Goal: Task Accomplishment & Management: Complete application form

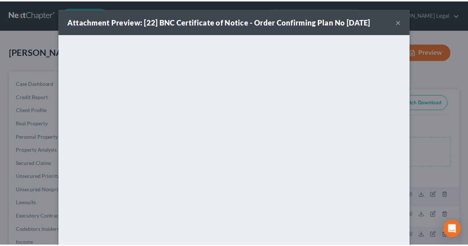
scroll to position [172, 0]
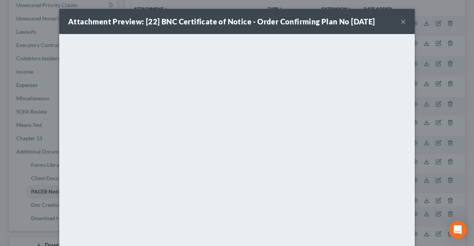
click at [402, 22] on button "×" at bounding box center [403, 21] width 5 height 9
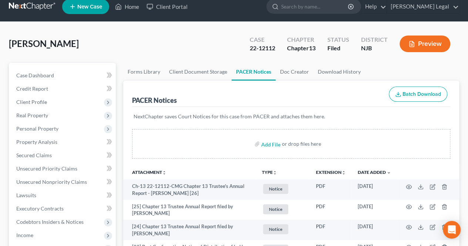
scroll to position [0, 0]
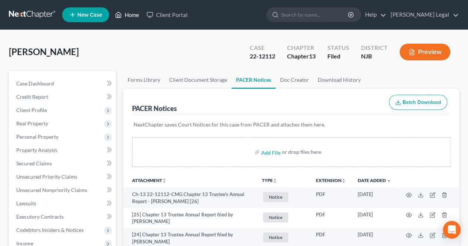
click at [133, 16] on link "Home" at bounding box center [126, 14] width 31 height 13
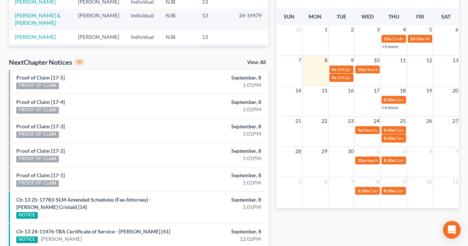
scroll to position [259, 0]
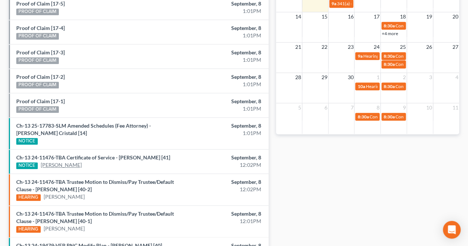
click at [64, 169] on link "[PERSON_NAME]" at bounding box center [61, 164] width 41 height 7
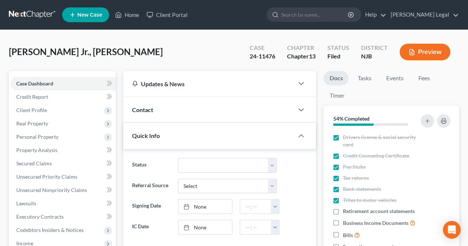
scroll to position [98, 0]
drag, startPoint x: 93, startPoint y: 57, endPoint x: 16, endPoint y: 57, distance: 77.4
click at [13, 58] on div "[PERSON_NAME] Jr., [PERSON_NAME] Upgraded Case 24-11476 Chapter Chapter 13 Stat…" at bounding box center [234, 55] width 450 height 32
click at [37, 56] on span "[PERSON_NAME] Jr., [PERSON_NAME]" at bounding box center [86, 51] width 154 height 11
click at [45, 54] on span "[PERSON_NAME] Jr., [PERSON_NAME]" at bounding box center [86, 51] width 154 height 11
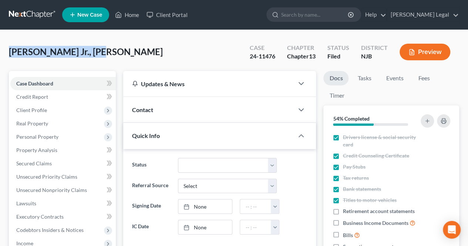
click at [47, 53] on span "[PERSON_NAME] Jr., [PERSON_NAME]" at bounding box center [86, 51] width 154 height 11
drag, startPoint x: 47, startPoint y: 53, endPoint x: 10, endPoint y: 54, distance: 36.7
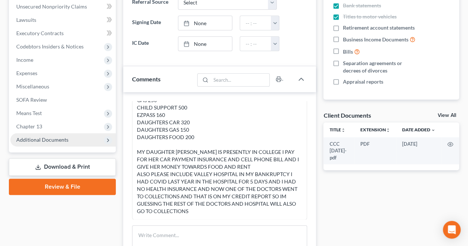
scroll to position [185, 0]
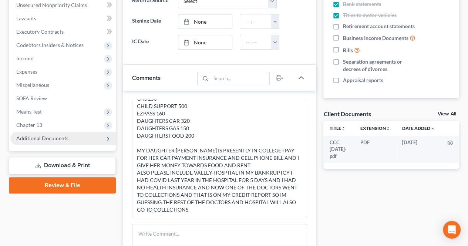
click at [67, 134] on span "Additional Documents" at bounding box center [62, 138] width 105 height 13
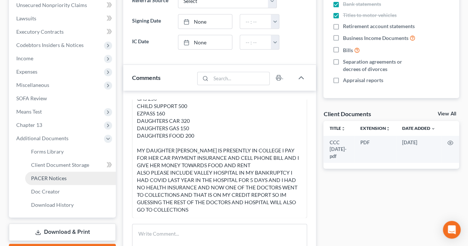
click at [65, 180] on span "PACER Notices" at bounding box center [49, 178] width 36 height 6
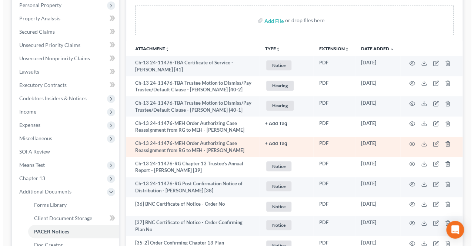
scroll to position [148, 0]
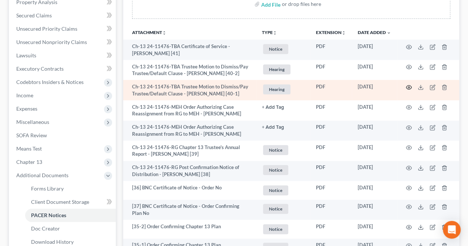
click at [411, 89] on icon "button" at bounding box center [409, 87] width 6 height 6
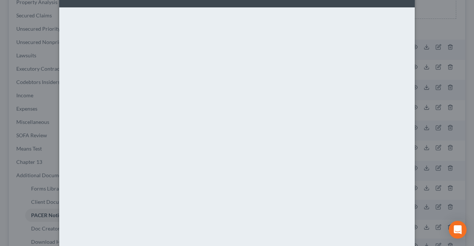
scroll to position [0, 0]
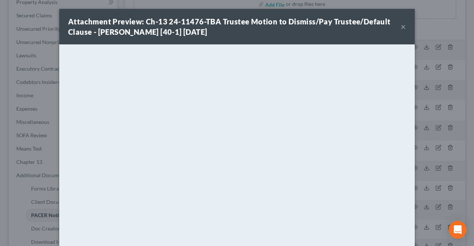
click at [401, 28] on button "×" at bounding box center [403, 26] width 5 height 9
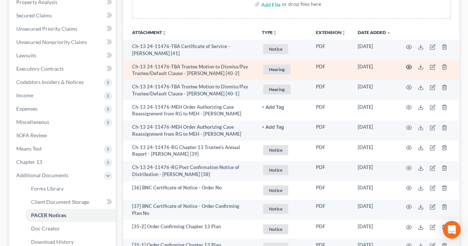
click at [409, 66] on circle "button" at bounding box center [408, 66] width 1 height 1
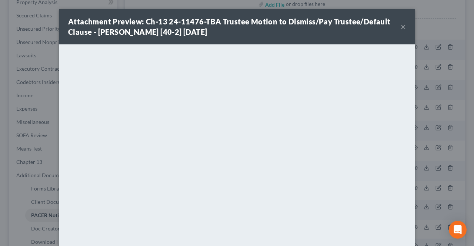
click at [401, 26] on button "×" at bounding box center [403, 26] width 5 height 9
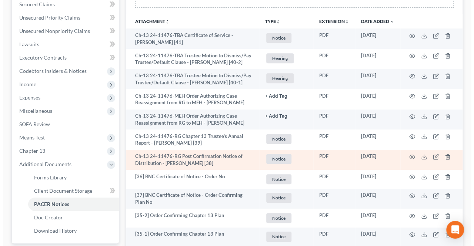
scroll to position [148, 0]
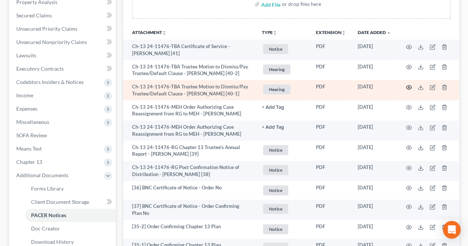
click at [408, 87] on icon "button" at bounding box center [409, 87] width 6 height 6
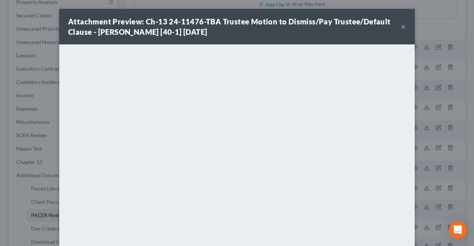
click at [401, 27] on button "×" at bounding box center [403, 26] width 5 height 9
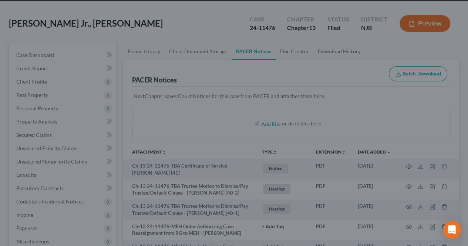
scroll to position [0, 0]
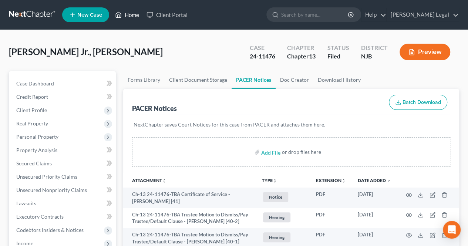
click at [132, 16] on link "Home" at bounding box center [126, 14] width 31 height 13
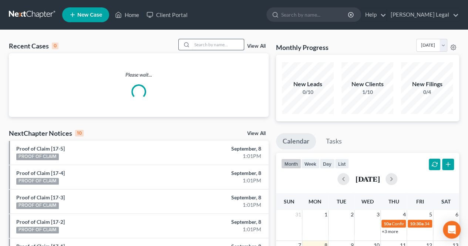
click at [197, 44] on input "search" at bounding box center [218, 44] width 52 height 11
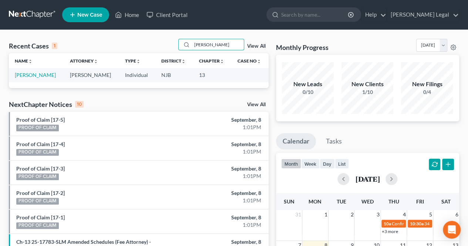
type input "[PERSON_NAME]"
click at [39, 79] on td "[PERSON_NAME]" at bounding box center [36, 75] width 55 height 14
click at [39, 77] on link "[PERSON_NAME]" at bounding box center [35, 75] width 41 height 6
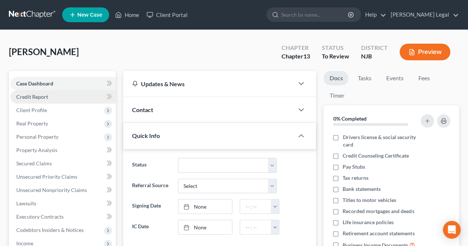
scroll to position [44, 0]
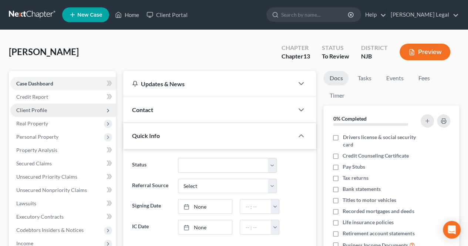
click at [68, 114] on span "Client Profile" at bounding box center [62, 110] width 105 height 13
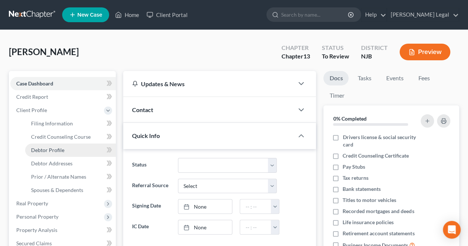
click at [66, 148] on link "Debtor Profile" at bounding box center [70, 150] width 91 height 13
select select "1"
select select "2"
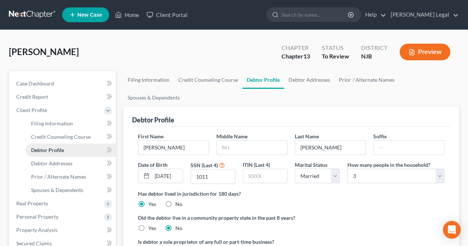
radio input "true"
click at [134, 18] on link "Home" at bounding box center [126, 14] width 31 height 13
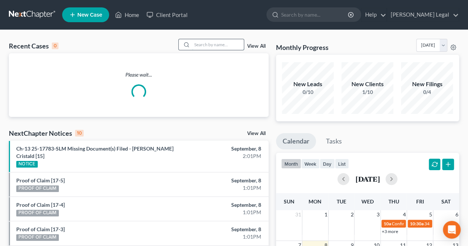
click at [212, 46] on input "search" at bounding box center [218, 44] width 52 height 11
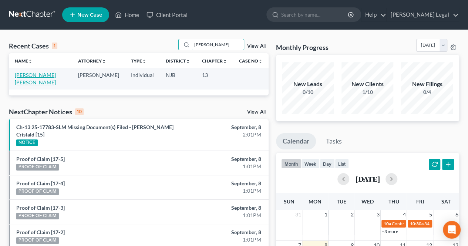
type input "[PERSON_NAME]"
click at [53, 74] on link "[PERSON_NAME] [PERSON_NAME]" at bounding box center [35, 79] width 41 height 14
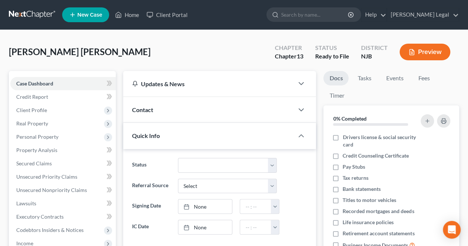
scroll to position [64, 0]
click at [76, 160] on link "Secured Claims" at bounding box center [62, 163] width 105 height 13
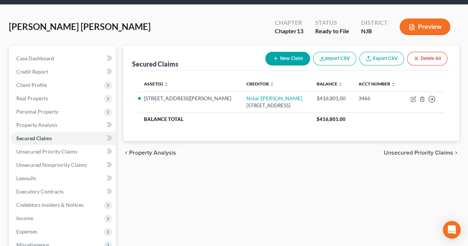
scroll to position [37, 0]
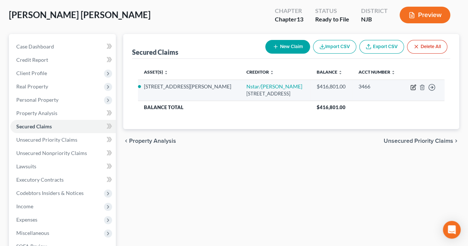
click at [414, 87] on icon "button" at bounding box center [413, 86] width 3 height 3
select select "45"
select select "2"
select select "3"
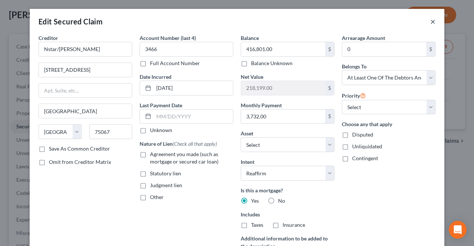
click at [430, 23] on button "×" at bounding box center [432, 21] width 5 height 9
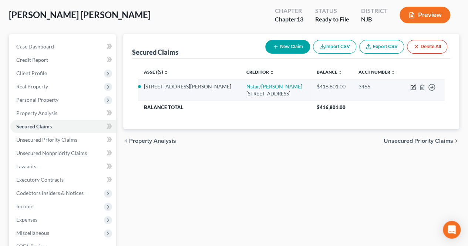
click at [411, 84] on icon "button" at bounding box center [414, 87] width 6 height 6
select select "45"
select select "8"
select select "2"
select select "3"
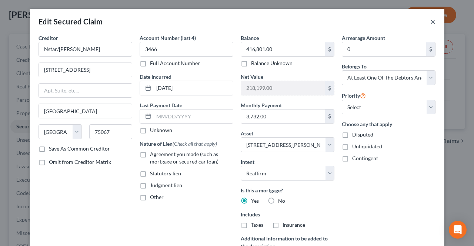
click at [431, 22] on button "×" at bounding box center [432, 21] width 5 height 9
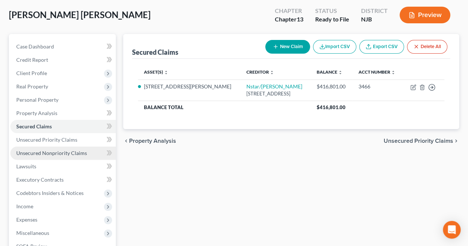
click at [96, 157] on link "Unsecured Nonpriority Claims" at bounding box center [62, 153] width 105 height 13
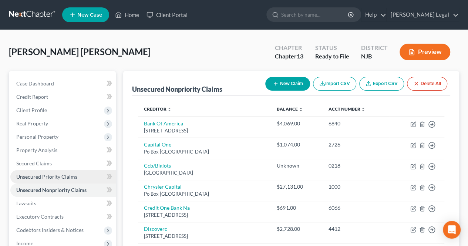
click at [88, 173] on link "Unsecured Priority Claims" at bounding box center [62, 176] width 105 height 13
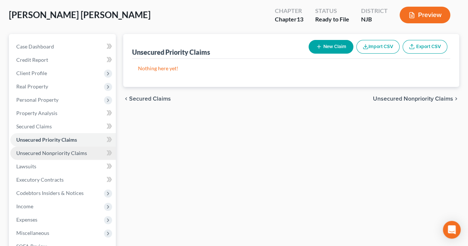
click at [89, 159] on link "Unsecured Nonpriority Claims" at bounding box center [62, 153] width 105 height 13
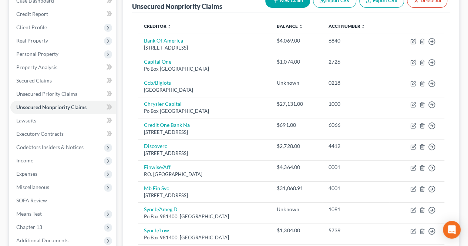
scroll to position [79, 0]
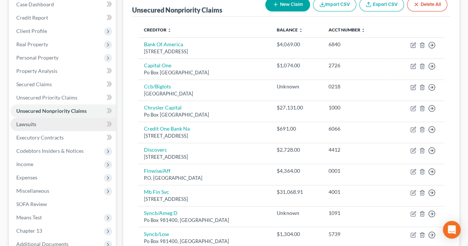
click at [71, 126] on link "Lawsuits" at bounding box center [62, 124] width 105 height 13
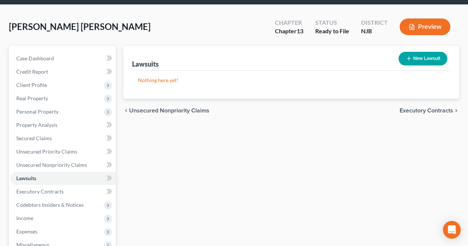
scroll to position [37, 0]
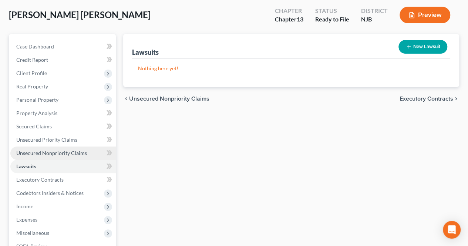
click at [77, 155] on span "Unsecured Nonpriority Claims" at bounding box center [51, 153] width 71 height 6
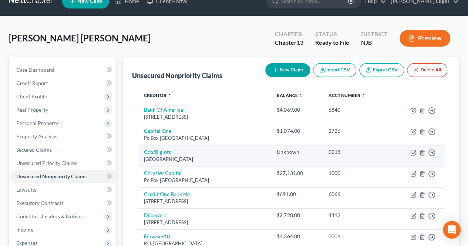
scroll to position [5, 0]
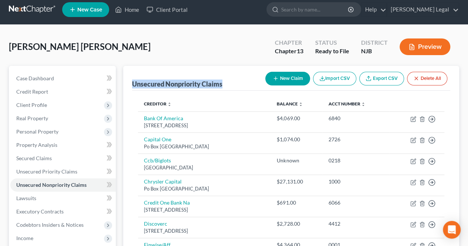
drag, startPoint x: 130, startPoint y: 82, endPoint x: 227, endPoint y: 83, distance: 97.0
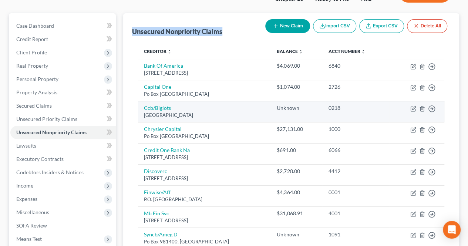
scroll to position [42, 0]
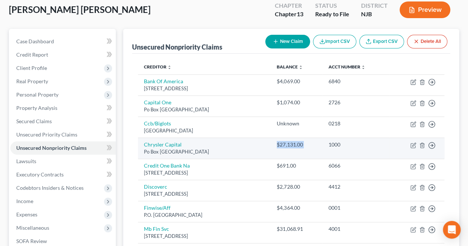
drag, startPoint x: 276, startPoint y: 145, endPoint x: 326, endPoint y: 147, distance: 49.6
click at [328, 144] on tr "[GEOGRAPHIC_DATA] $27,131.00 1000 Move to D Move to E Move to G Move to Notice …" at bounding box center [291, 148] width 306 height 21
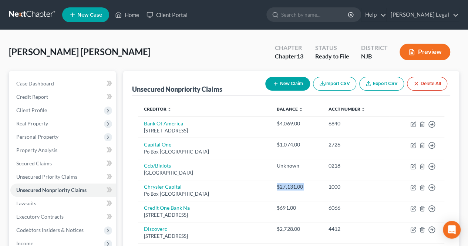
scroll to position [0, 0]
click at [143, 67] on div "[PERSON_NAME] [PERSON_NAME] Upgraded Chapter Chapter 13 Status Ready to File Di…" at bounding box center [234, 55] width 450 height 32
click at [142, 52] on div "[PERSON_NAME] [PERSON_NAME] Upgraded Chapter Chapter 13 Status Ready to File Di…" at bounding box center [234, 55] width 450 height 32
click at [129, 16] on link "Home" at bounding box center [126, 14] width 31 height 13
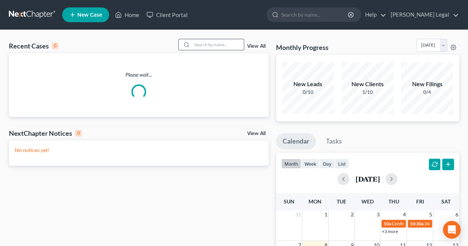
click at [208, 48] on input "search" at bounding box center [218, 44] width 52 height 11
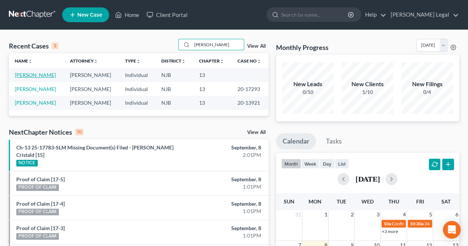
type input "[PERSON_NAME]"
click at [39, 75] on link "[PERSON_NAME]" at bounding box center [35, 75] width 41 height 6
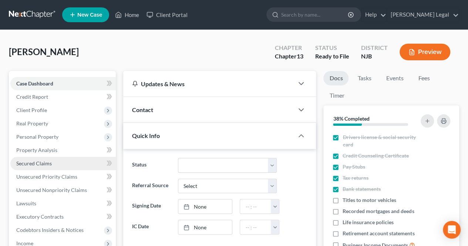
click at [76, 167] on link "Secured Claims" at bounding box center [62, 163] width 105 height 13
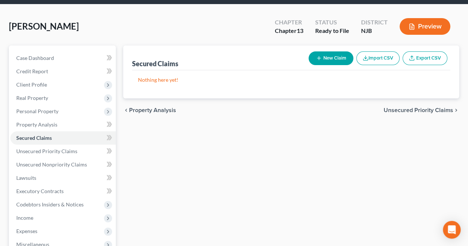
scroll to position [37, 0]
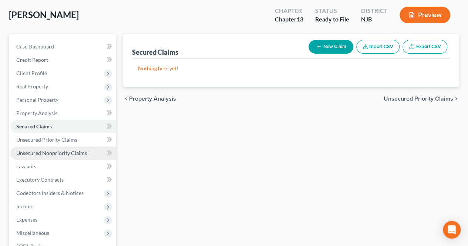
click at [93, 152] on link "Unsecured Nonpriority Claims" at bounding box center [62, 153] width 105 height 13
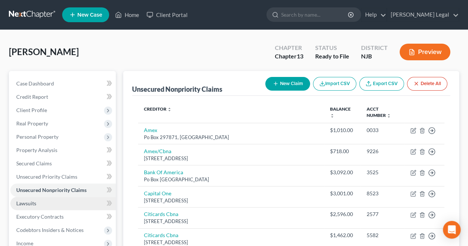
click at [49, 199] on link "Lawsuits" at bounding box center [62, 203] width 105 height 13
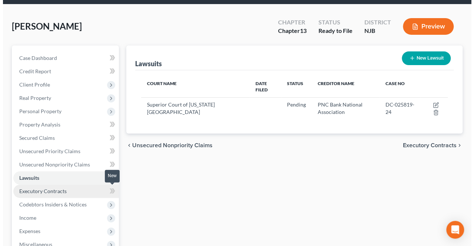
scroll to position [37, 0]
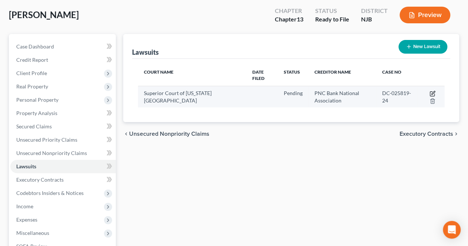
click at [433, 94] on icon "button" at bounding box center [433, 94] width 6 height 6
select select "33"
select select "0"
select select "3"
select select "39"
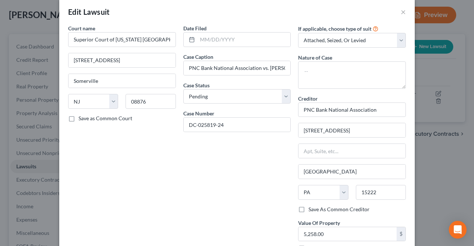
scroll to position [0, 0]
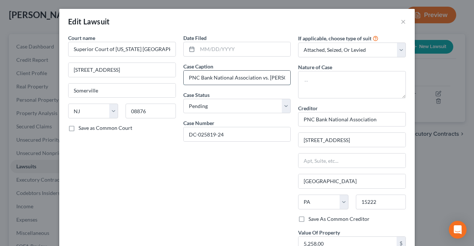
click at [185, 80] on input "PNC Bank National Association vs. [PERSON_NAME]" at bounding box center [237, 78] width 107 height 14
drag, startPoint x: 185, startPoint y: 79, endPoint x: 256, endPoint y: 77, distance: 71.1
click at [256, 77] on input "PNC Bank National Association vs. [PERSON_NAME]" at bounding box center [237, 78] width 107 height 14
click at [339, 80] on textarea at bounding box center [352, 84] width 108 height 27
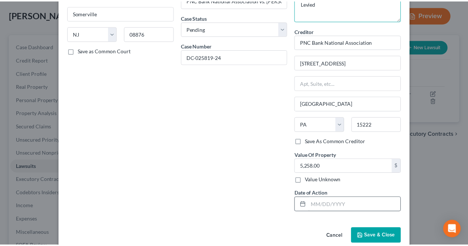
scroll to position [88, 0]
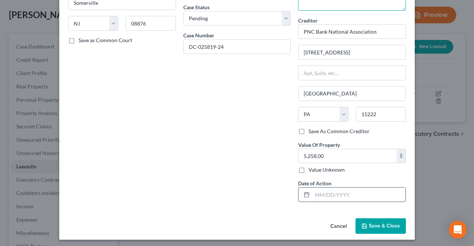
type textarea "Levied"
click at [348, 196] on input "text" at bounding box center [358, 195] width 93 height 14
click at [363, 231] on div "Cancel Save & Close" at bounding box center [236, 227] width 355 height 24
click at [366, 228] on button "Save & Close" at bounding box center [380, 226] width 50 height 16
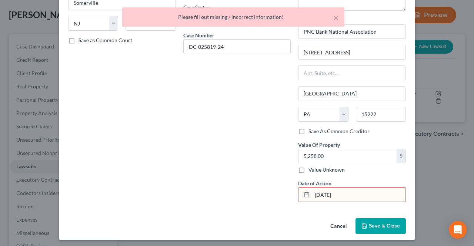
drag, startPoint x: 344, startPoint y: 192, endPoint x: 339, endPoint y: 192, distance: 5.6
click at [340, 192] on input "[DATE]" at bounding box center [358, 195] width 93 height 14
drag, startPoint x: 339, startPoint y: 192, endPoint x: 323, endPoint y: 194, distance: 16.1
click at [338, 192] on input "[DATE]" at bounding box center [358, 195] width 93 height 14
drag, startPoint x: 323, startPoint y: 194, endPoint x: 319, endPoint y: 195, distance: 3.7
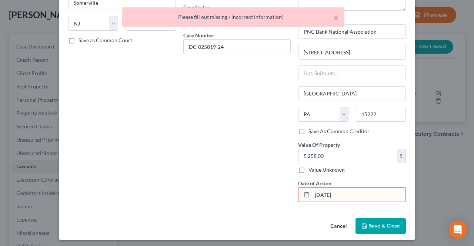
click at [319, 195] on input "[DATE]" at bounding box center [358, 195] width 93 height 14
drag, startPoint x: 358, startPoint y: 194, endPoint x: 321, endPoint y: 195, distance: 37.0
click at [321, 195] on input "[DATE]" at bounding box center [358, 195] width 93 height 14
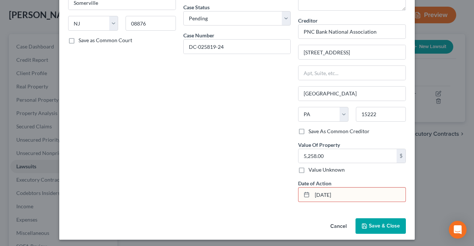
click at [360, 231] on button "Save & Close" at bounding box center [380, 226] width 50 height 16
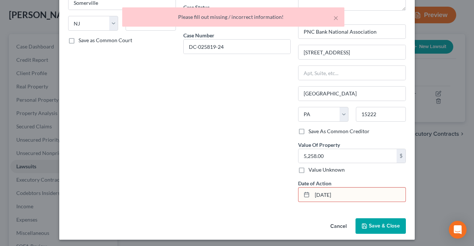
drag, startPoint x: 348, startPoint y: 196, endPoint x: 308, endPoint y: 200, distance: 40.1
click at [308, 200] on div "[DATE]" at bounding box center [352, 194] width 108 height 15
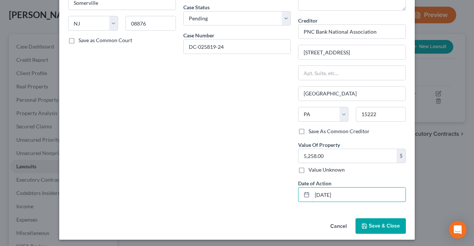
type input "[DATE]"
click at [378, 225] on span "Save & Close" at bounding box center [384, 226] width 31 height 6
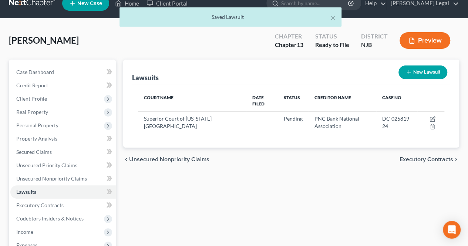
scroll to position [0, 0]
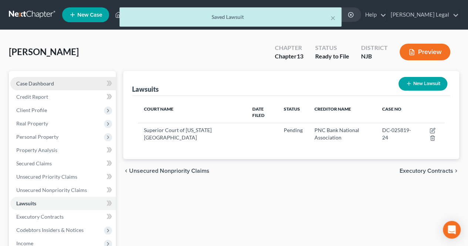
click at [63, 86] on link "Case Dashboard" at bounding box center [62, 83] width 105 height 13
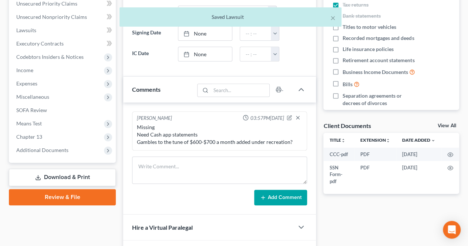
scroll to position [185, 0]
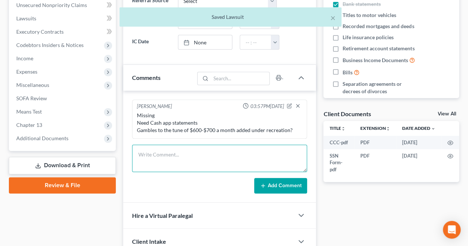
click at [214, 145] on textarea at bounding box center [219, 158] width 175 height 27
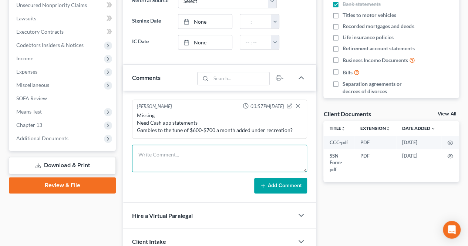
scroll to position [0, 0]
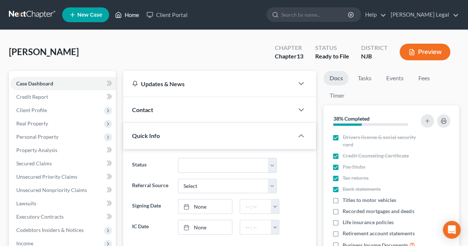
click at [130, 17] on link "Home" at bounding box center [126, 14] width 31 height 13
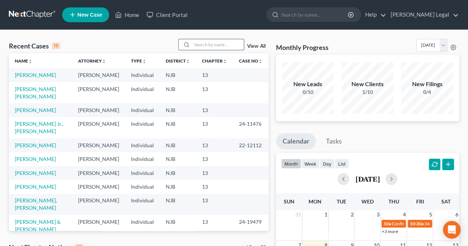
click at [212, 46] on input "search" at bounding box center [218, 44] width 52 height 11
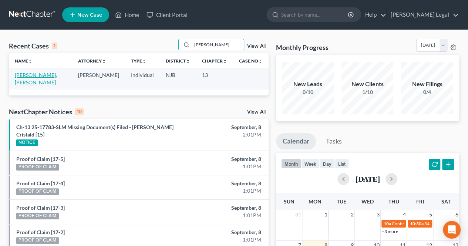
type input "[PERSON_NAME]"
click at [37, 77] on link "[PERSON_NAME], [PERSON_NAME]" at bounding box center [36, 79] width 42 height 14
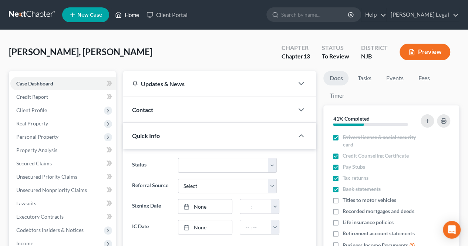
click at [128, 16] on link "Home" at bounding box center [126, 14] width 31 height 13
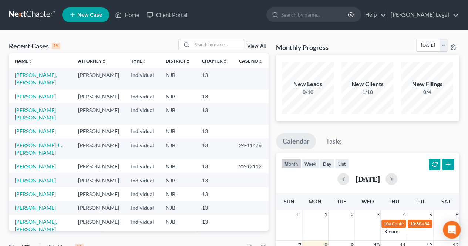
click at [38, 95] on link "[PERSON_NAME]" at bounding box center [35, 96] width 41 height 6
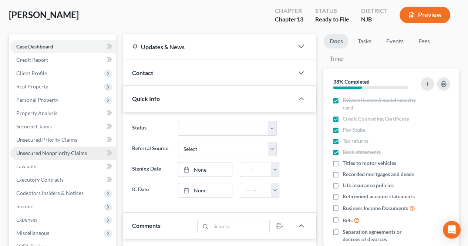
click at [83, 150] on span "Unsecured Nonpriority Claims" at bounding box center [51, 153] width 71 height 6
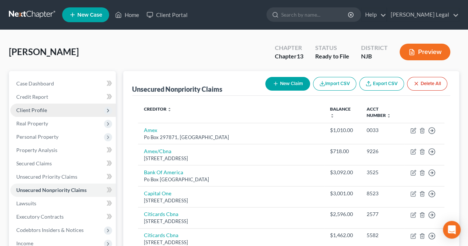
click at [58, 111] on span "Client Profile" at bounding box center [62, 110] width 105 height 13
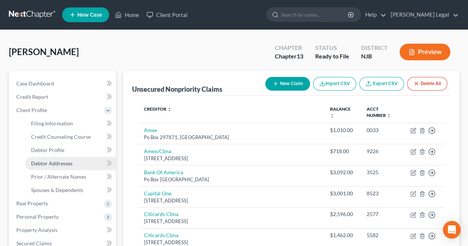
click at [72, 161] on span "Debtor Addresses" at bounding box center [51, 163] width 41 height 6
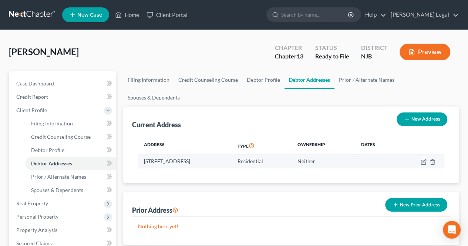
drag, startPoint x: 162, startPoint y: 144, endPoint x: 228, endPoint y: 146, distance: 66.3
click at [228, 154] on td "[STREET_ADDRESS]" at bounding box center [184, 161] width 93 height 14
click at [229, 154] on td "[STREET_ADDRESS]" at bounding box center [184, 161] width 93 height 14
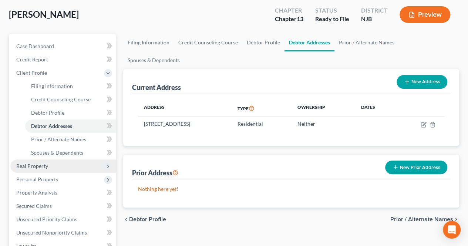
scroll to position [74, 0]
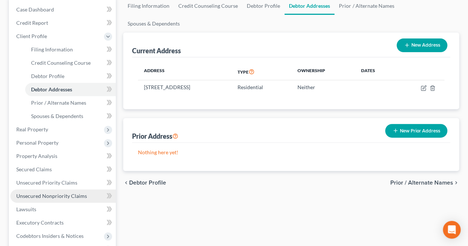
drag, startPoint x: 87, startPoint y: 194, endPoint x: 83, endPoint y: 191, distance: 5.2
click at [87, 194] on link "Unsecured Nonpriority Claims" at bounding box center [62, 196] width 105 height 13
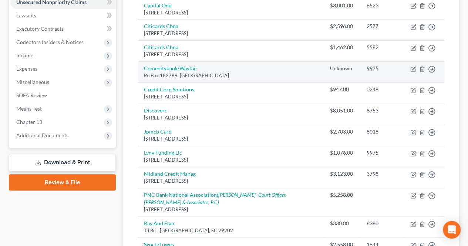
scroll to position [148, 0]
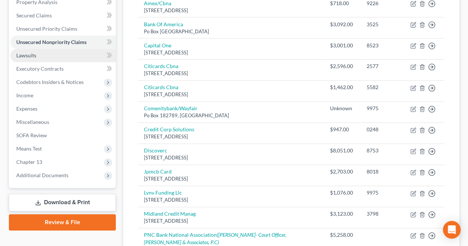
click at [48, 57] on link "Lawsuits" at bounding box center [62, 55] width 105 height 13
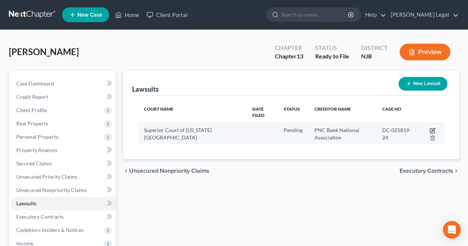
click at [432, 131] on icon "button" at bounding box center [433, 129] width 3 height 3
select select "33"
select select "0"
select select "3"
select select "39"
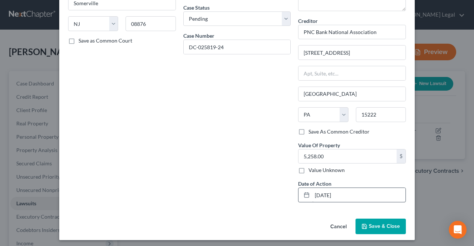
scroll to position [88, 0]
drag, startPoint x: 366, startPoint y: 194, endPoint x: 296, endPoint y: 191, distance: 70.4
click at [304, 194] on div "[DATE]" at bounding box center [352, 194] width 108 height 15
click at [378, 223] on span "Save & Close" at bounding box center [384, 226] width 31 height 6
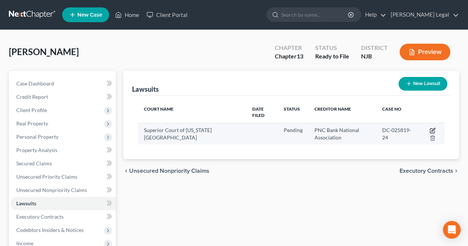
click at [432, 131] on icon "button" at bounding box center [433, 131] width 6 height 6
select select "33"
select select "0"
select select "3"
select select "39"
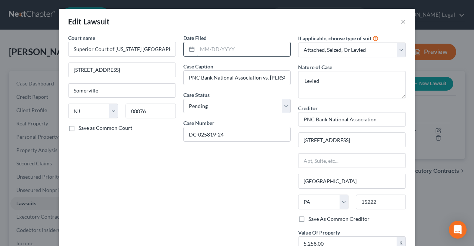
click at [217, 49] on input "text" at bounding box center [243, 49] width 93 height 14
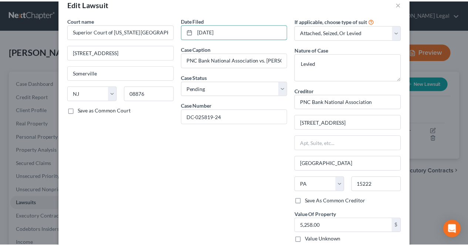
scroll to position [74, 0]
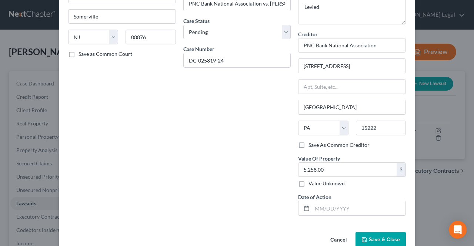
type input "[DATE]"
click at [369, 240] on span "Save & Close" at bounding box center [384, 240] width 31 height 6
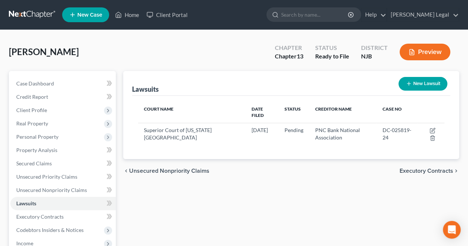
click at [268, 174] on div "chevron_left Unsecured Nonpriority Claims Executory Contracts chevron_right" at bounding box center [291, 171] width 336 height 24
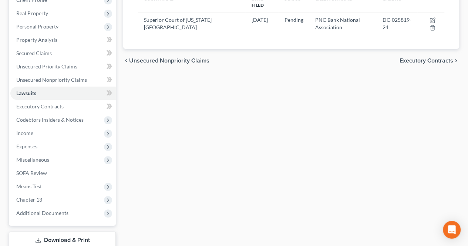
scroll to position [48, 0]
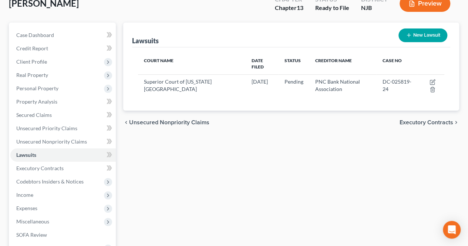
click at [414, 120] on span "Executory Contracts" at bounding box center [427, 123] width 54 height 6
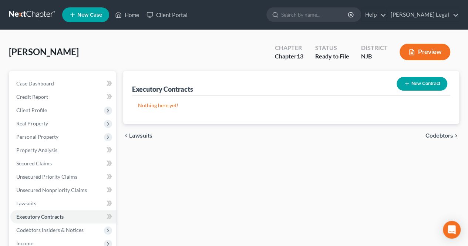
click at [429, 133] on span "Codebtors" at bounding box center [440, 136] width 28 height 6
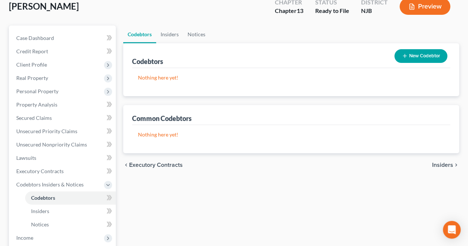
scroll to position [111, 0]
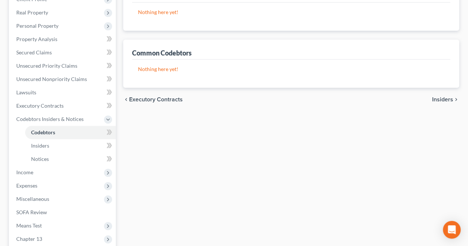
click at [440, 100] on span "Insiders" at bounding box center [442, 100] width 21 height 6
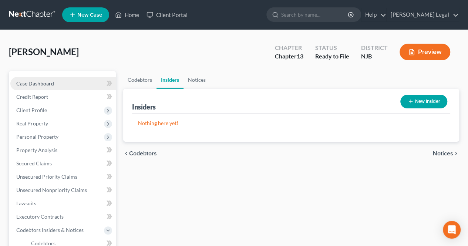
click at [64, 89] on link "Case Dashboard" at bounding box center [62, 83] width 105 height 13
select select "5"
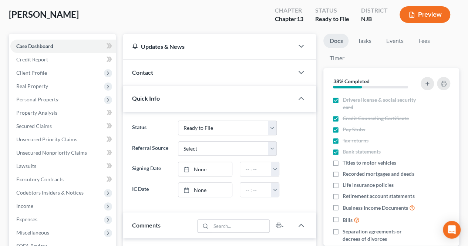
scroll to position [23, 0]
